Goal: Information Seeking & Learning: Learn about a topic

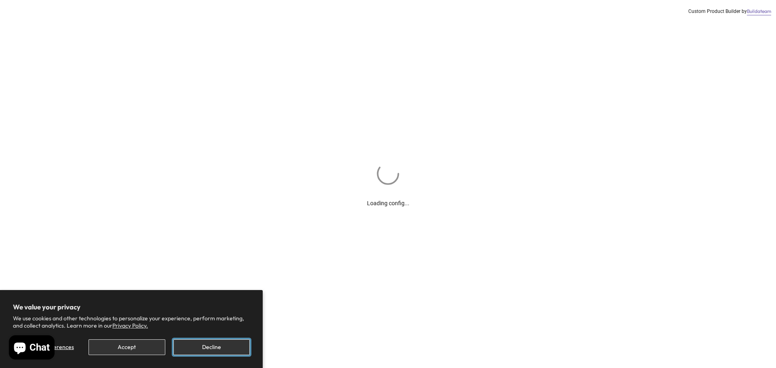
click at [207, 350] on button "Decline" at bounding box center [211, 348] width 76 height 16
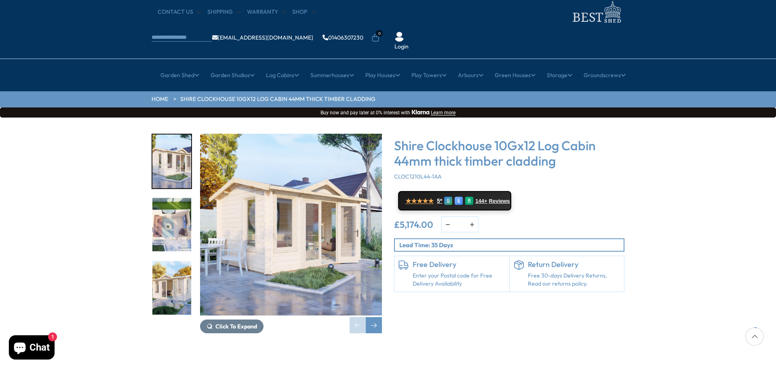
scroll to position [40, 0]
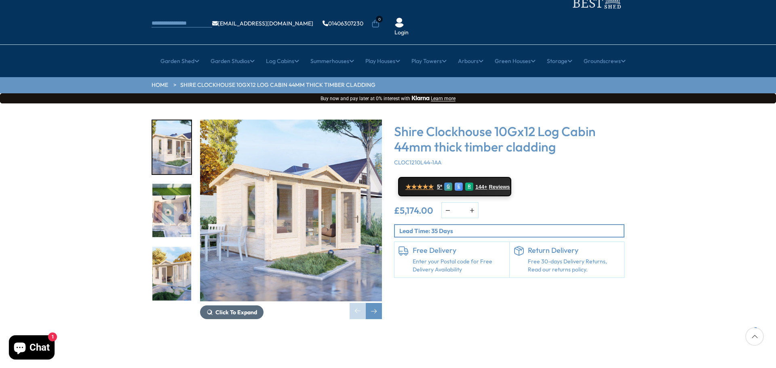
click at [242, 309] on span "Click To Expand" at bounding box center [237, 312] width 42 height 7
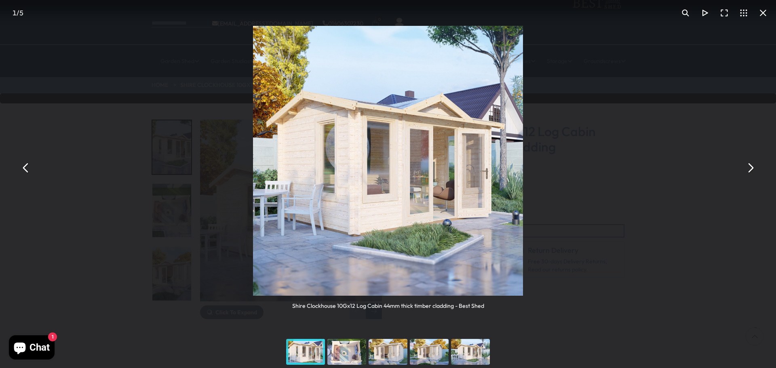
click at [750, 168] on button "You can close this modal content with the ESC key" at bounding box center [750, 168] width 19 height 19
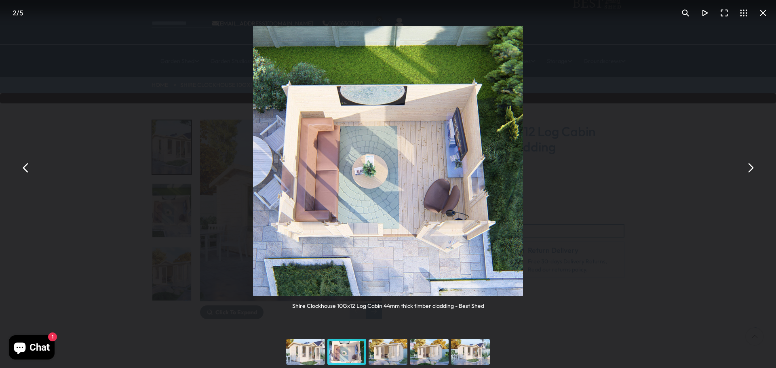
click at [750, 168] on button "You can close this modal content with the ESC key" at bounding box center [750, 168] width 19 height 19
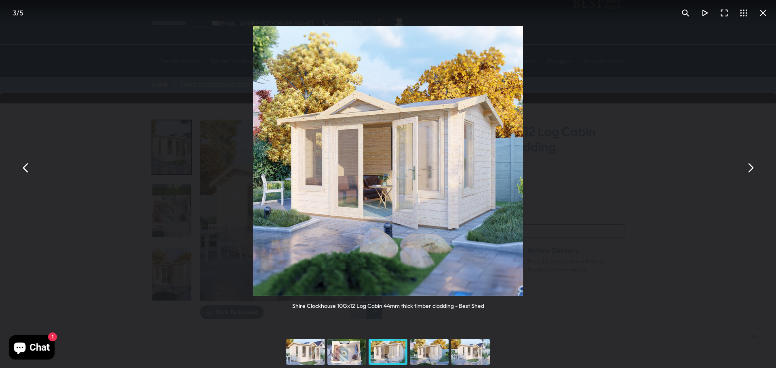
click at [750, 168] on button "You can close this modal content with the ESC key" at bounding box center [750, 168] width 19 height 19
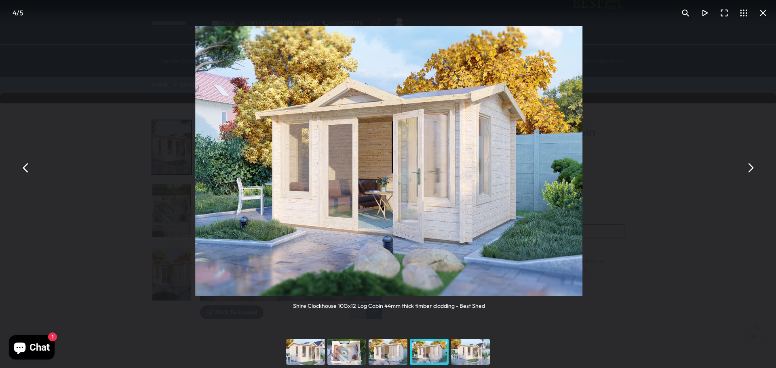
click at [750, 168] on button "You can close this modal content with the ESC key" at bounding box center [750, 168] width 19 height 19
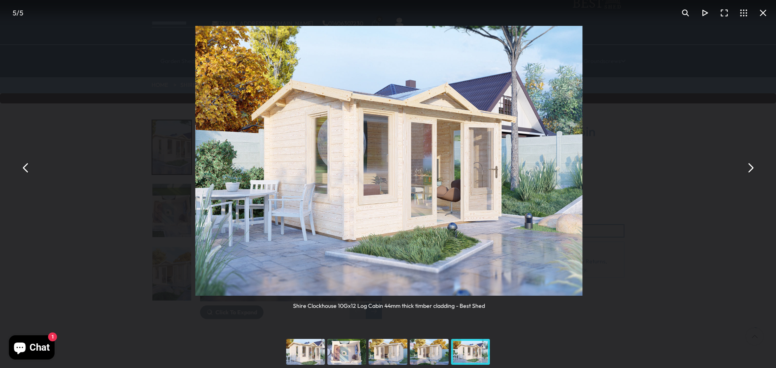
click at [750, 168] on button "You can close this modal content with the ESC key" at bounding box center [750, 168] width 19 height 19
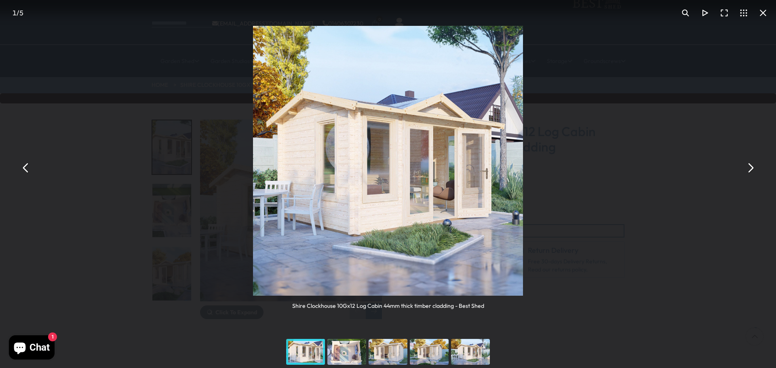
click at [765, 16] on button "You can close this modal content with the ESC key" at bounding box center [763, 12] width 19 height 19
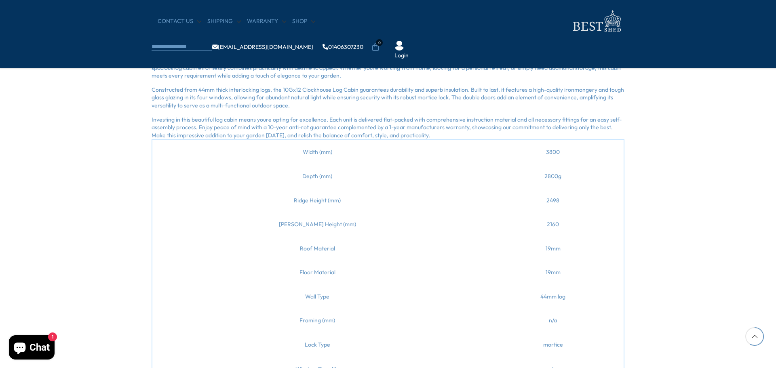
scroll to position [566, 0]
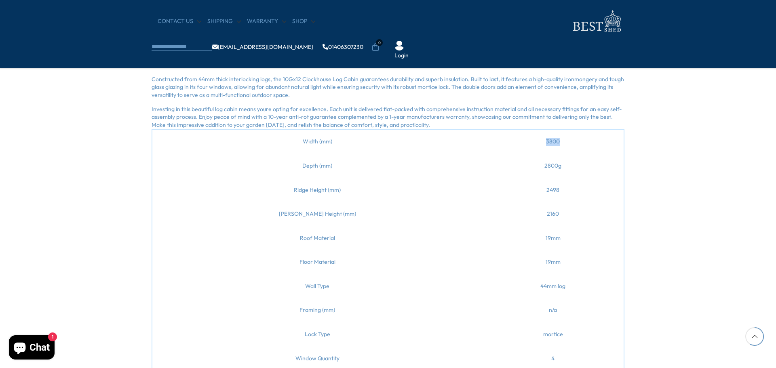
drag, startPoint x: 524, startPoint y: 140, endPoint x: 548, endPoint y: 140, distance: 23.9
click at [548, 140] on td "3800" at bounding box center [553, 141] width 142 height 25
click at [523, 165] on td "2800g" at bounding box center [553, 166] width 142 height 24
drag, startPoint x: 524, startPoint y: 189, endPoint x: 539, endPoint y: 190, distance: 15.0
click at [539, 190] on td "2498" at bounding box center [553, 190] width 142 height 24
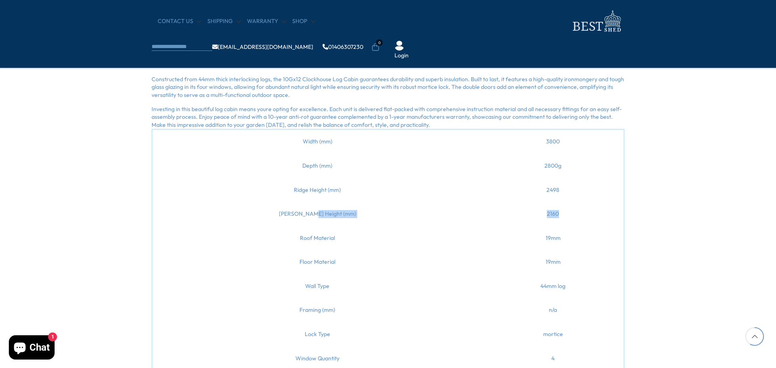
drag, startPoint x: 300, startPoint y: 214, endPoint x: 542, endPoint y: 218, distance: 242.3
click at [542, 218] on tr "[PERSON_NAME] Height (mm) 2160" at bounding box center [388, 214] width 472 height 24
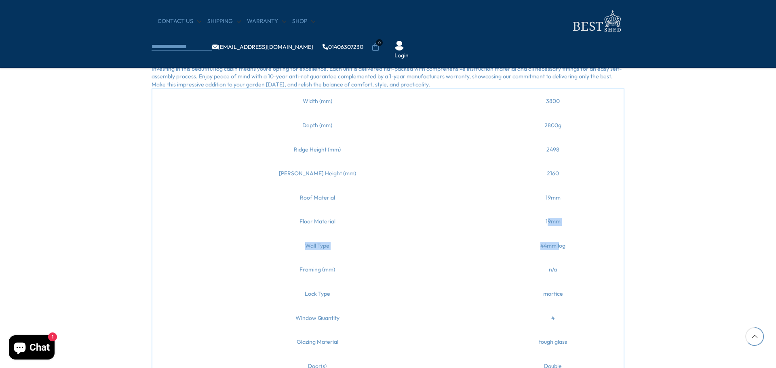
drag, startPoint x: 524, startPoint y: 220, endPoint x: 537, endPoint y: 243, distance: 25.9
click at [537, 243] on tbody "Width (mm) 3800 Depth (mm) 2800g Ridge Height (mm) 2498 [PERSON_NAME] Height (m…" at bounding box center [388, 234] width 472 height 290
drag, startPoint x: 527, startPoint y: 198, endPoint x: 534, endPoint y: 217, distance: 20.0
click at [534, 217] on tbody "Width (mm) 3800 Depth (mm) 2800g Ridge Height (mm) 2498 [PERSON_NAME] Height (m…" at bounding box center [388, 234] width 472 height 290
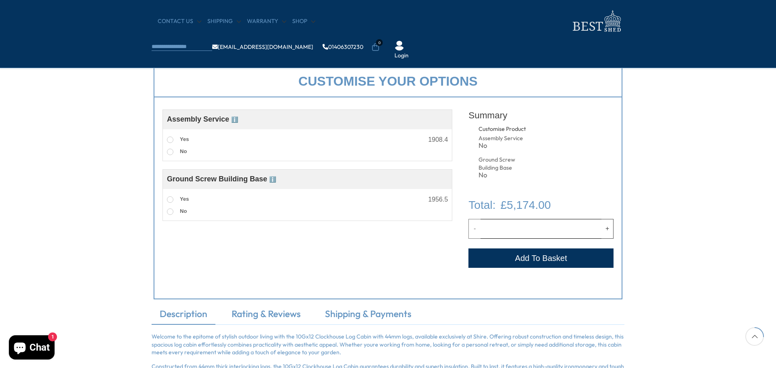
scroll to position [283, 0]
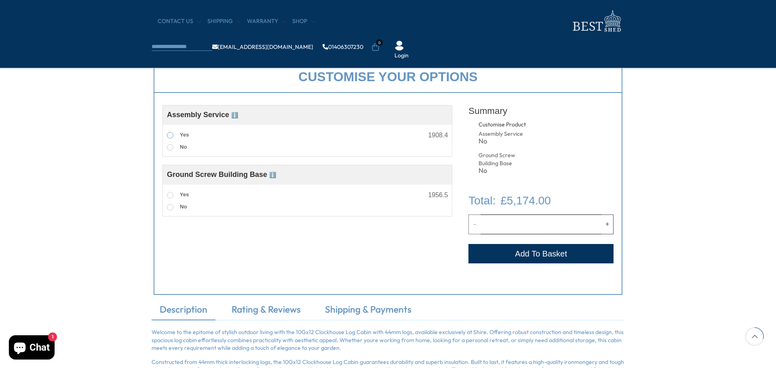
click at [171, 135] on span at bounding box center [170, 135] width 6 height 6
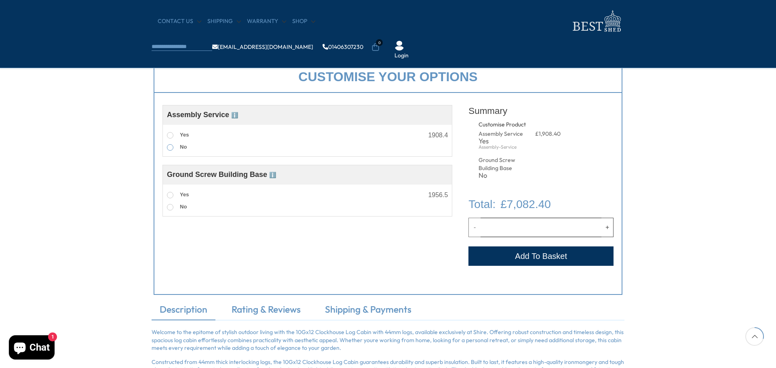
click at [170, 147] on span at bounding box center [170, 147] width 6 height 6
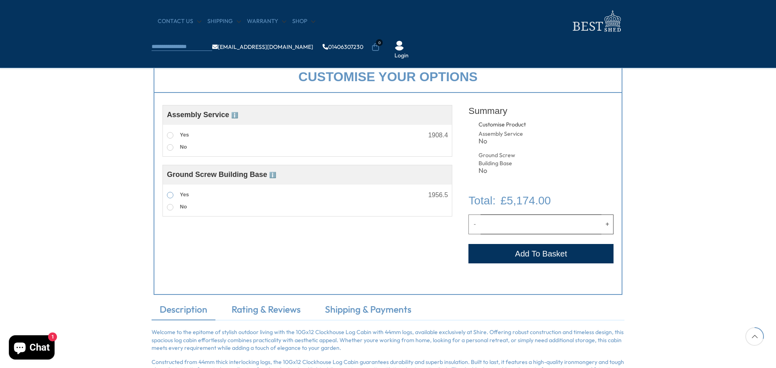
click at [169, 197] on span at bounding box center [170, 195] width 6 height 6
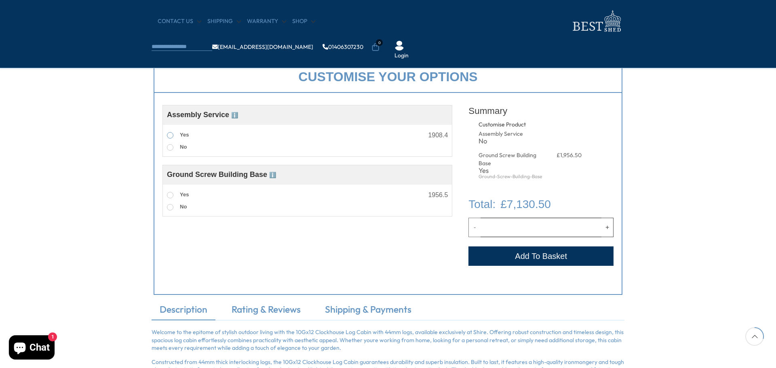
click at [171, 132] on label "Yes" at bounding box center [178, 135] width 22 height 11
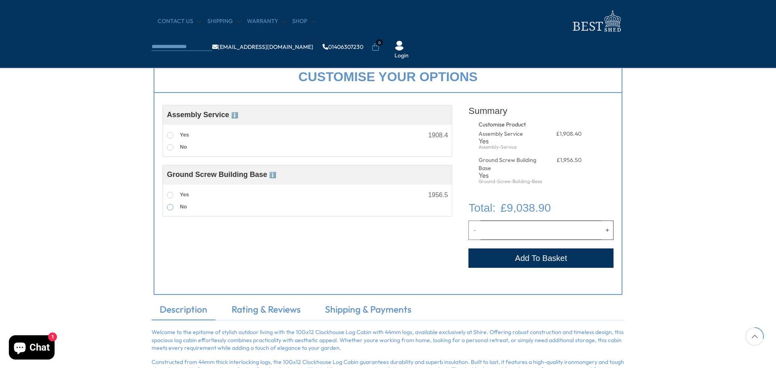
click at [171, 209] on span at bounding box center [170, 207] width 6 height 6
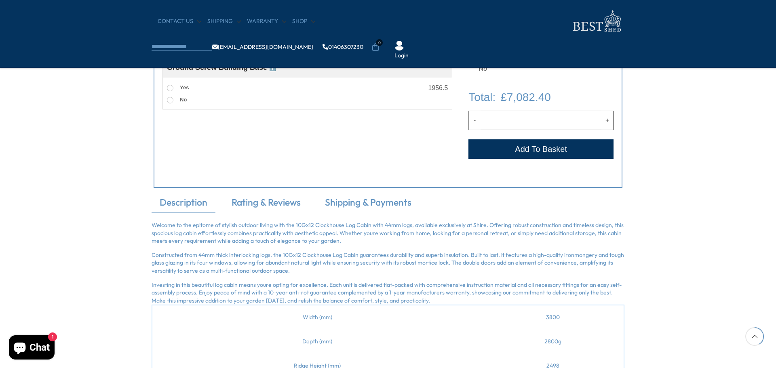
scroll to position [404, 0]
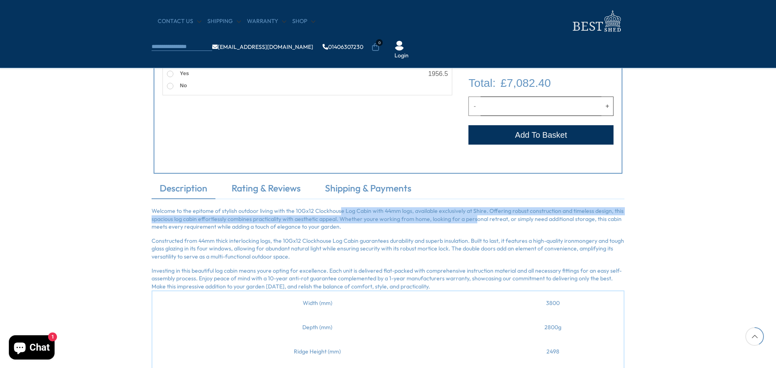
drag, startPoint x: 339, startPoint y: 212, endPoint x: 471, endPoint y: 222, distance: 132.6
click at [471, 222] on p "Welcome to the epitome of stylish outdoor living with the 10Gx12 Clockhouse Log…" at bounding box center [388, 219] width 473 height 24
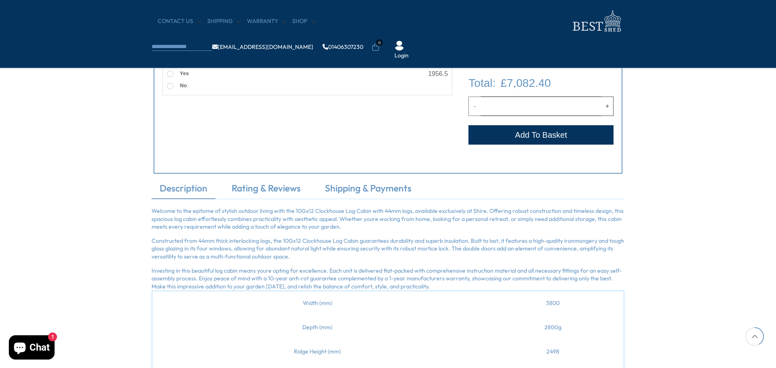
click at [456, 227] on p "Welcome to the epitome of stylish outdoor living with the 10Gx12 Clockhouse Log…" at bounding box center [388, 219] width 473 height 24
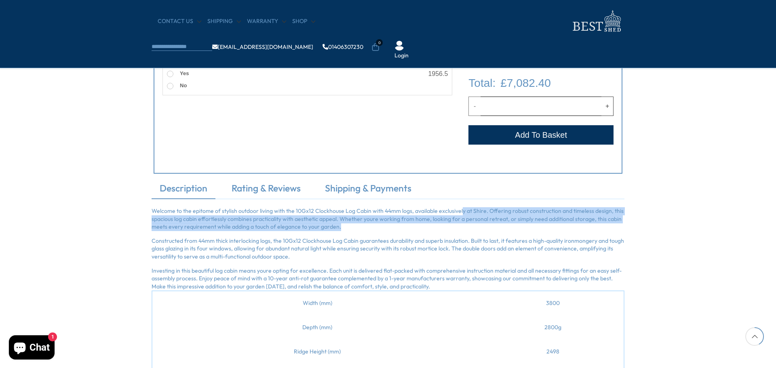
drag, startPoint x: 459, startPoint y: 213, endPoint x: 529, endPoint y: 231, distance: 72.9
click at [529, 231] on p "Welcome to the epitome of stylish outdoor living with the 10Gx12 Clockhouse Log…" at bounding box center [388, 219] width 473 height 24
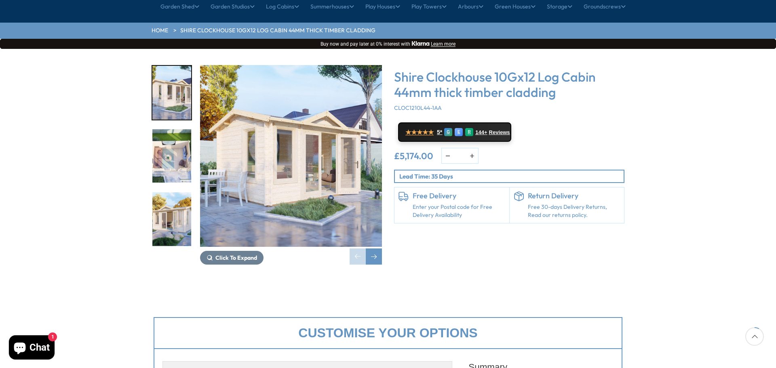
scroll to position [81, 0]
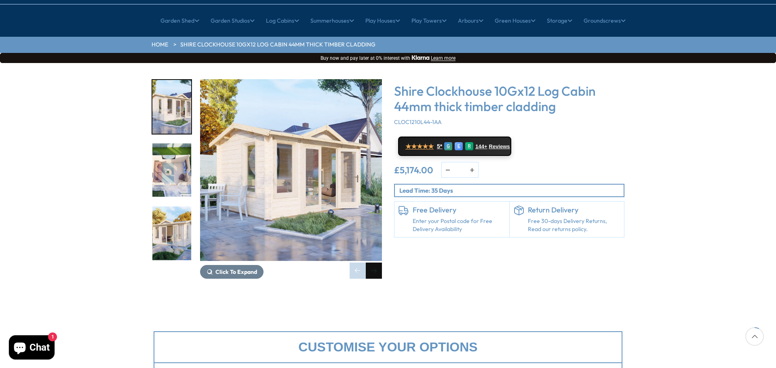
click at [372, 263] on div "Next slide" at bounding box center [374, 271] width 16 height 16
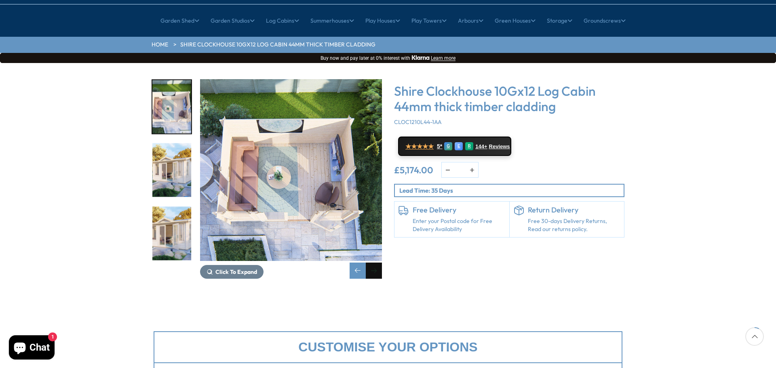
click at [372, 263] on div "Next slide" at bounding box center [374, 271] width 16 height 16
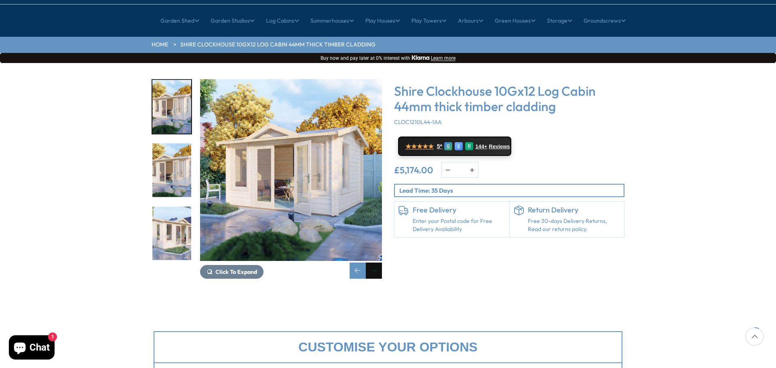
click at [372, 263] on div "Next slide" at bounding box center [374, 271] width 16 height 16
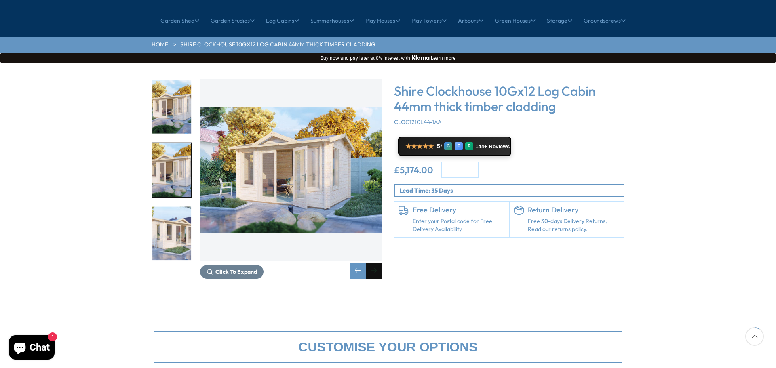
click at [372, 263] on div "Next slide" at bounding box center [374, 271] width 16 height 16
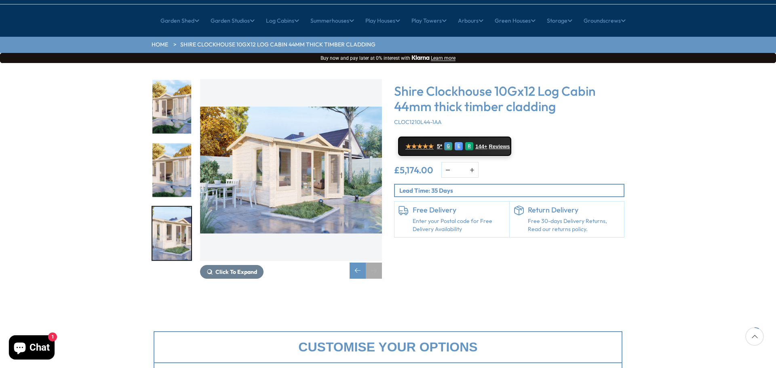
click at [372, 263] on div "Next slide" at bounding box center [374, 271] width 16 height 16
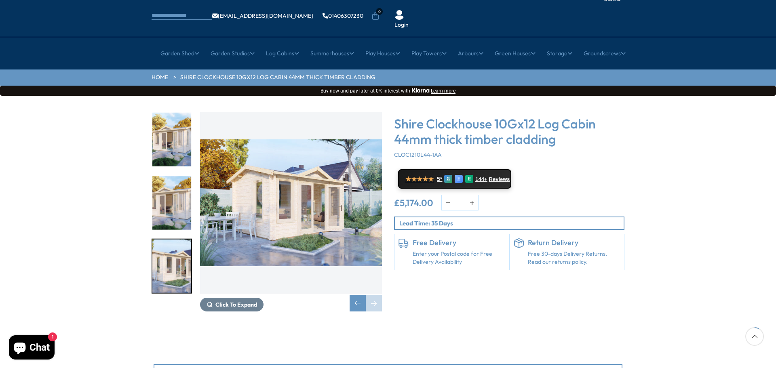
scroll to position [40, 0]
